Goal: Information Seeking & Learning: Learn about a topic

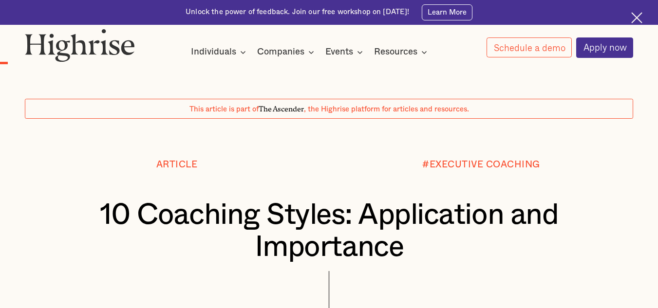
scroll to position [1162, 0]
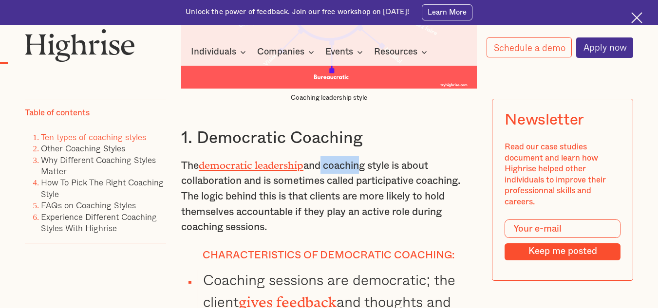
drag, startPoint x: 322, startPoint y: 169, endPoint x: 363, endPoint y: 164, distance: 41.3
click at [362, 164] on p "The democratic leadership and coaching style is about collaboration and is some…" at bounding box center [329, 195] width 296 height 79
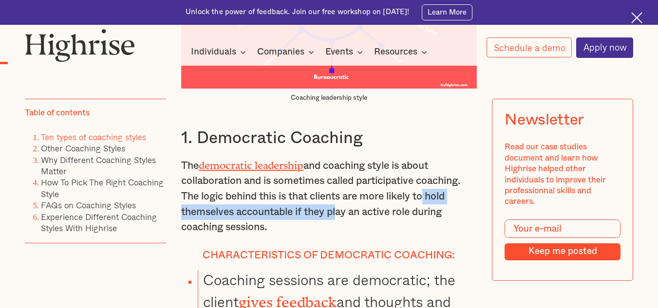
drag, startPoint x: 336, startPoint y: 210, endPoint x: 428, endPoint y: 206, distance: 92.1
click at [428, 206] on p "The democratic leadership and coaching style is about collaboration and is some…" at bounding box center [329, 195] width 296 height 79
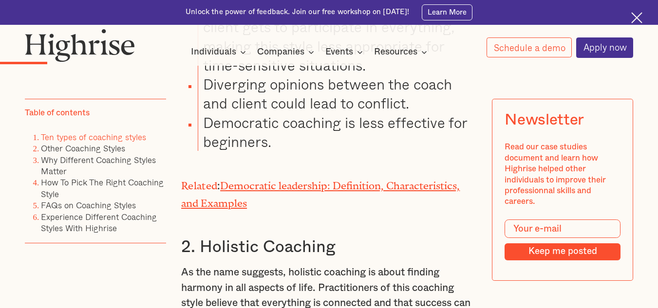
scroll to position [2039, 0]
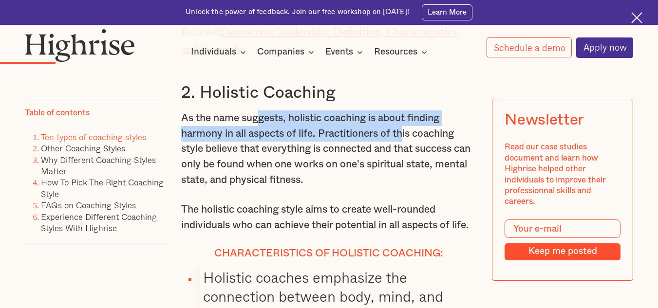
click at [409, 133] on p "As the name suggests, holistic coaching is about finding harmony in all aspects…" at bounding box center [329, 149] width 296 height 77
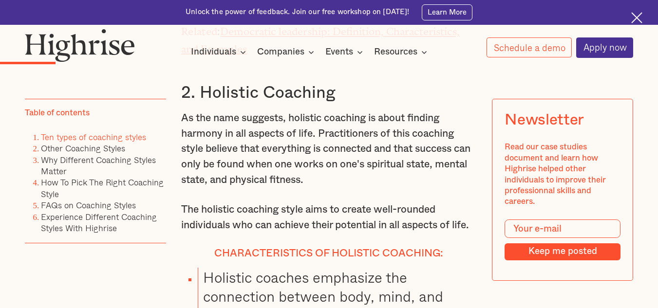
click at [239, 148] on p "As the name suggests, holistic coaching is about finding harmony in all aspects…" at bounding box center [329, 149] width 296 height 77
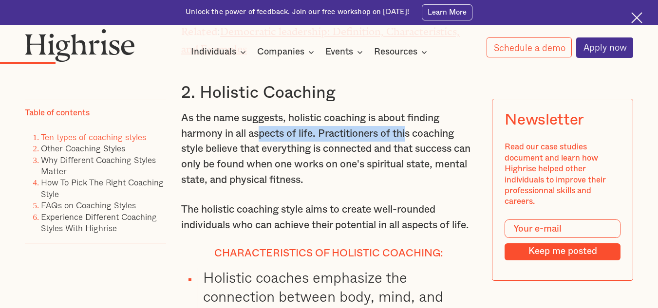
drag, startPoint x: 277, startPoint y: 144, endPoint x: 410, endPoint y: 144, distance: 132.9
click at [410, 144] on p "As the name suggests, holistic coaching is about finding harmony in all aspects…" at bounding box center [329, 149] width 296 height 77
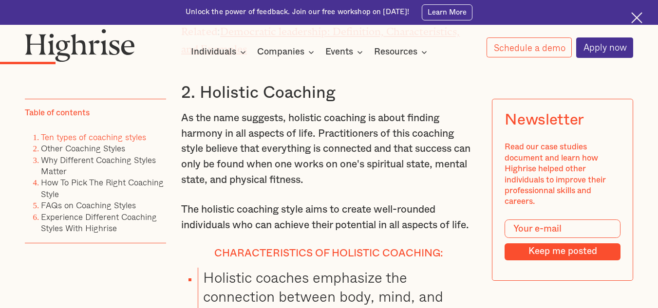
click at [315, 171] on p "As the name suggests, holistic coaching is about finding harmony in all aspects…" at bounding box center [329, 149] width 296 height 77
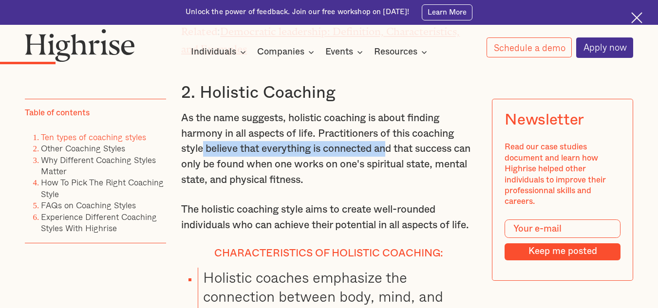
drag, startPoint x: 201, startPoint y: 160, endPoint x: 390, endPoint y: 159, distance: 188.9
click at [390, 159] on p "As the name suggests, holistic coaching is about finding harmony in all aspects…" at bounding box center [329, 149] width 296 height 77
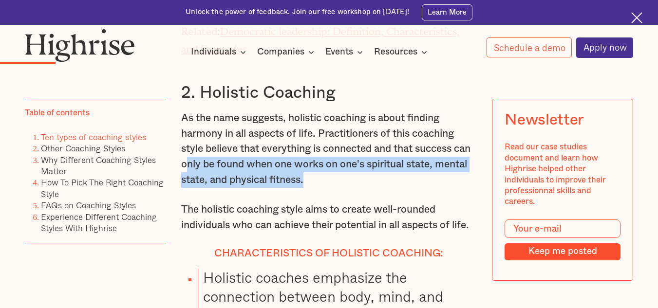
drag, startPoint x: 203, startPoint y: 170, endPoint x: 388, endPoint y: 189, distance: 186.0
click at [388, 187] on p "As the name suggests, holistic coaching is about finding harmony in all aspects…" at bounding box center [329, 149] width 296 height 77
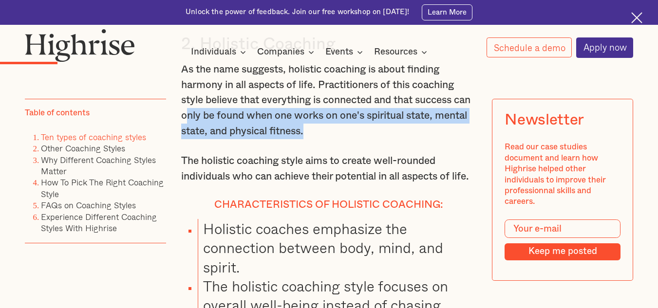
scroll to position [2185, 0]
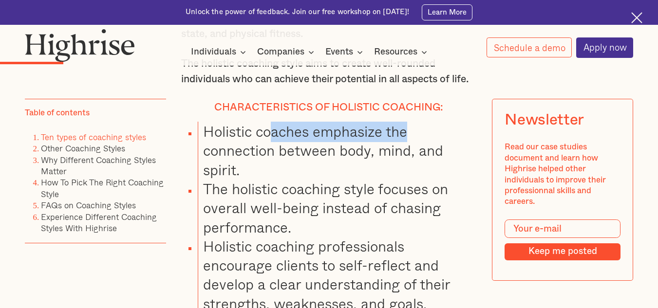
drag, startPoint x: 346, startPoint y: 156, endPoint x: 432, endPoint y: 159, distance: 86.2
click at [432, 159] on li "Holistic coaches emphasize the connection between body, mind, and spirit." at bounding box center [337, 150] width 279 height 57
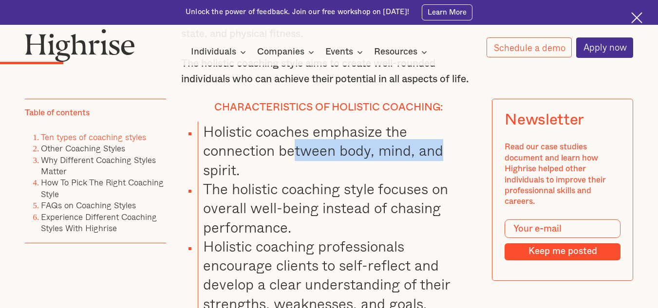
drag, startPoint x: 294, startPoint y: 170, endPoint x: 450, endPoint y: 168, distance: 155.8
click at [450, 168] on li "Holistic coaches emphasize the connection between body, mind, and spirit." at bounding box center [337, 150] width 279 height 57
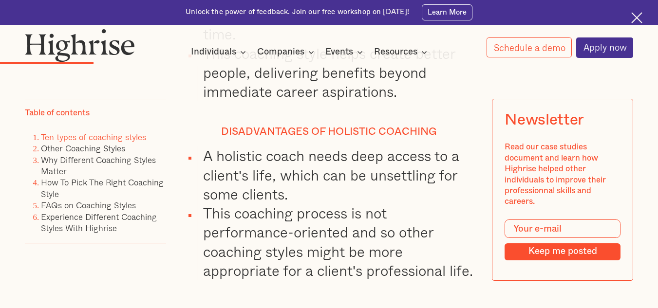
scroll to position [2915, 0]
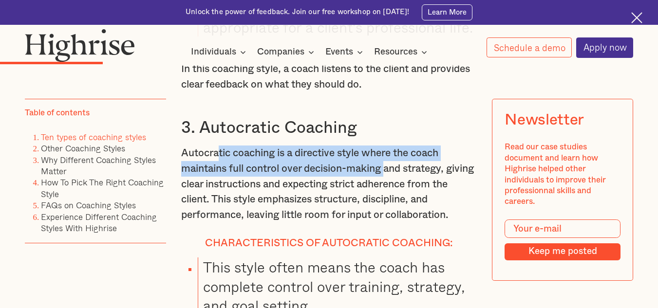
click at [389, 196] on p "Autocratic coaching is a directive style where the coach maintains full control…" at bounding box center [329, 184] width 296 height 77
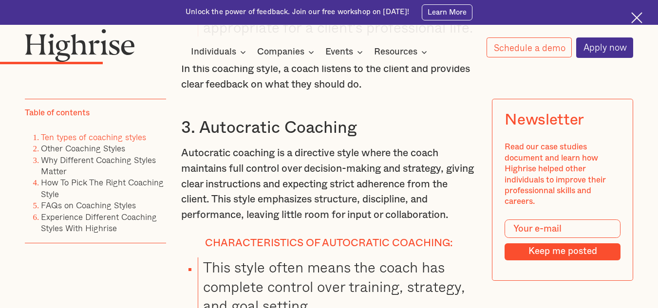
click at [410, 206] on p "Autocratic coaching is a directive style where the coach maintains full control…" at bounding box center [329, 184] width 296 height 77
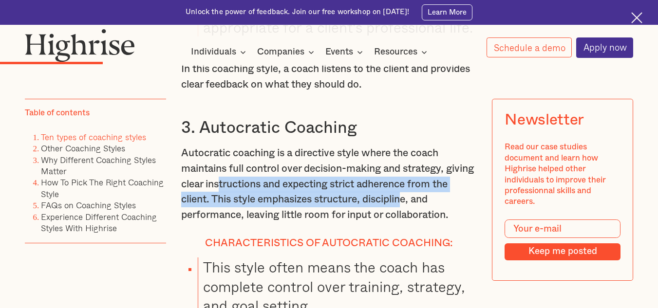
drag, startPoint x: 361, startPoint y: 212, endPoint x: 428, endPoint y: 227, distance: 69.2
click at [428, 223] on p "Autocratic coaching is a directive style where the coach maintains full control…" at bounding box center [329, 184] width 296 height 77
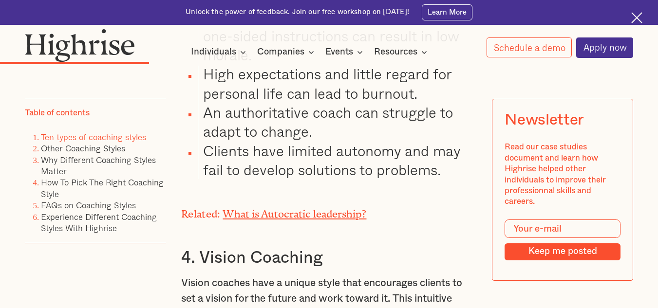
scroll to position [3792, 0]
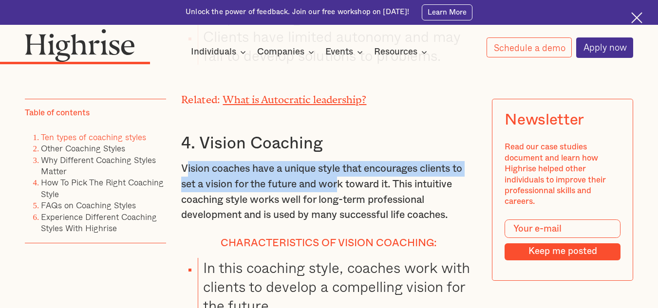
drag, startPoint x: 187, startPoint y: 205, endPoint x: 342, endPoint y: 217, distance: 154.8
click at [342, 217] on p "Vision coaches have a unique style that encourages clients to set a vision for …" at bounding box center [329, 192] width 296 height 62
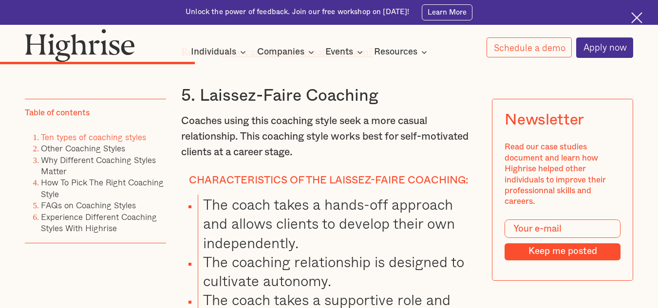
scroll to position [4619, 0]
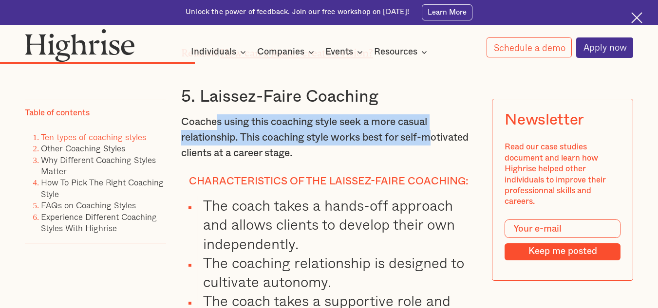
drag, startPoint x: 250, startPoint y: 188, endPoint x: 436, endPoint y: 192, distance: 185.6
click at [436, 161] on p "Coaches using this coaching style seek a more casual relationship. This coachin…" at bounding box center [329, 137] width 296 height 46
click at [250, 161] on p "Coaches using this coaching style seek a more casual relationship. This coachin…" at bounding box center [329, 137] width 296 height 46
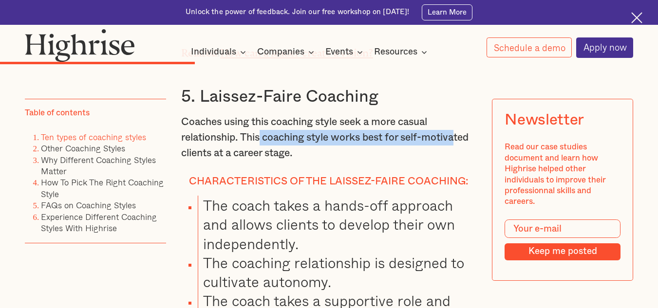
drag, startPoint x: 268, startPoint y: 196, endPoint x: 460, endPoint y: 205, distance: 192.1
click at [460, 161] on p "Coaches using this coaching style seek a more casual relationship. This coachin…" at bounding box center [329, 137] width 296 height 46
click at [367, 161] on p "Coaches using this coaching style seek a more casual relationship. This coachin…" at bounding box center [329, 137] width 296 height 46
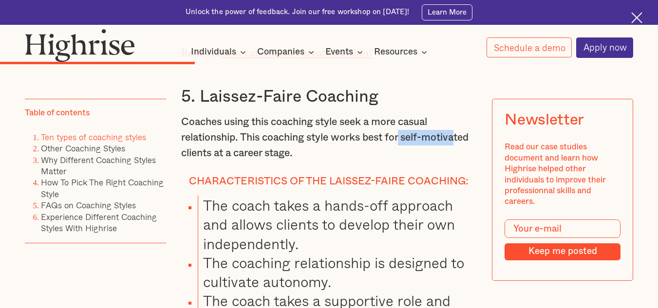
drag, startPoint x: 405, startPoint y: 200, endPoint x: 460, endPoint y: 200, distance: 54.5
click at [460, 161] on p "Coaches using this coaching style seek a more casual relationship. This coachin…" at bounding box center [329, 137] width 296 height 46
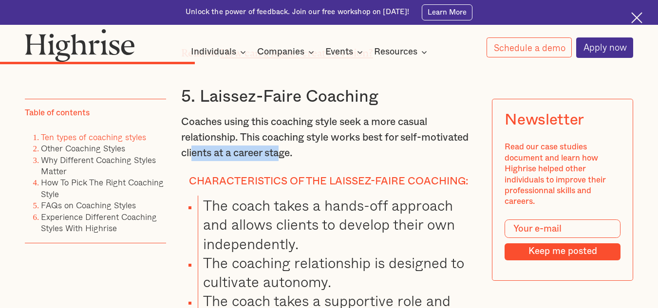
drag, startPoint x: 190, startPoint y: 213, endPoint x: 281, endPoint y: 210, distance: 91.1
click at [281, 161] on p "Coaches using this coaching style seek a more casual relationship. This coachin…" at bounding box center [329, 137] width 296 height 46
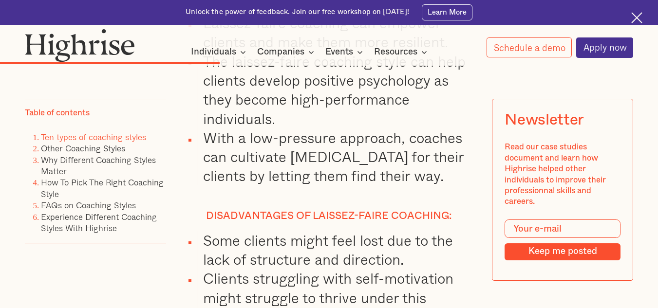
scroll to position [5350, 0]
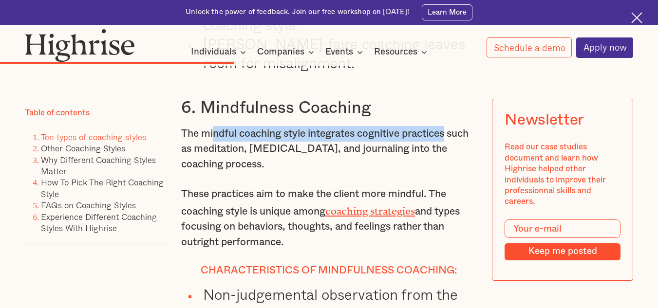
drag, startPoint x: 214, startPoint y: 210, endPoint x: 463, endPoint y: 205, distance: 248.8
click at [463, 172] on p "The mindful coaching style integrates cognitive practices such as meditation, […" at bounding box center [329, 149] width 296 height 46
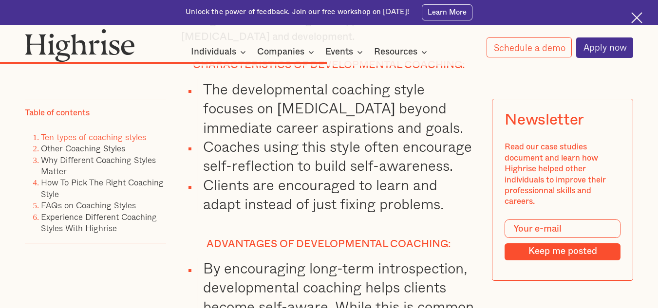
scroll to position [7054, 0]
